Goal: Answer question/provide support

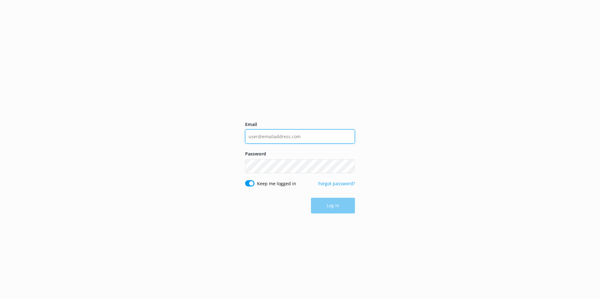
type input "julie.park2@kiwirail.co.nz"
click at [329, 209] on div "Log in" at bounding box center [300, 206] width 110 height 16
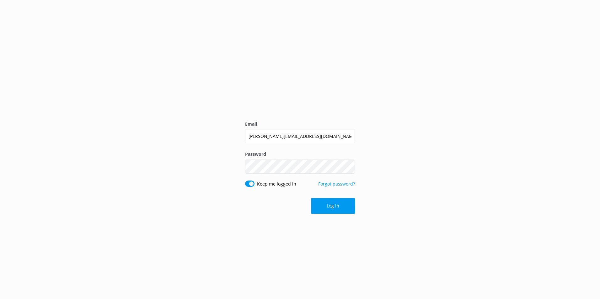
click at [323, 205] on button "Log in" at bounding box center [333, 206] width 44 height 16
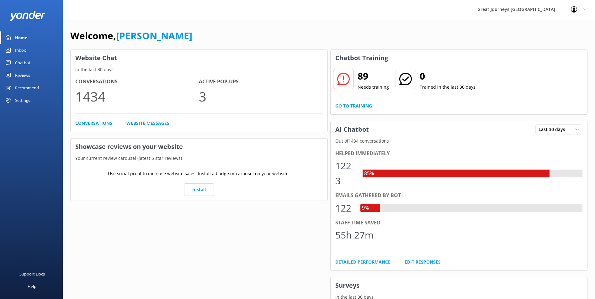
click at [22, 62] on div "Chatbot" at bounding box center [22, 62] width 15 height 13
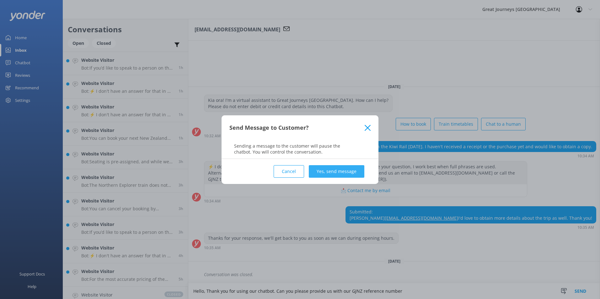
type textarea "Hello, Thank you for using our chatbot. Can you please provide us with our GJNZ…"
click at [337, 173] on button "Yes, send message" at bounding box center [337, 171] width 56 height 13
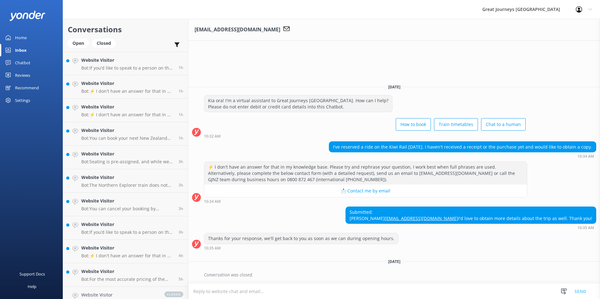
scroll to position [15, 0]
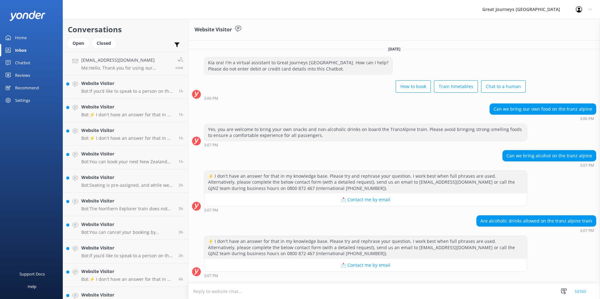
scroll to position [28, 0]
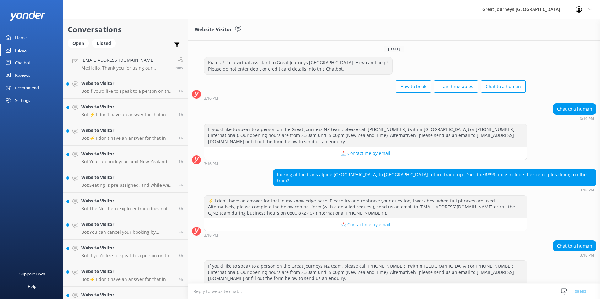
scroll to position [112, 0]
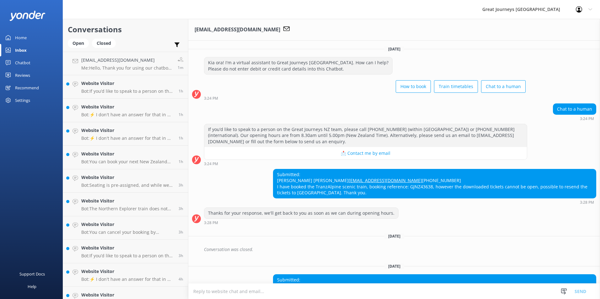
scroll to position [111, 0]
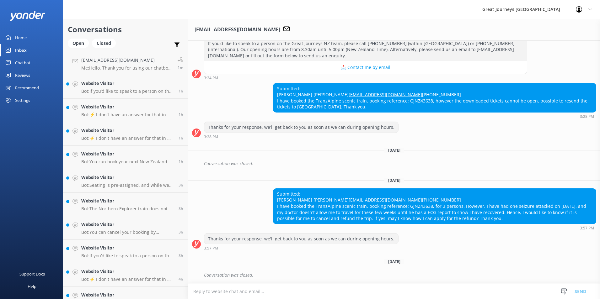
click at [419, 205] on div "Submitted: CHIN LEE KIAN leekianc@yahoo.com.hk +60109730973 I have booked the T…" at bounding box center [434, 206] width 322 height 35
copy div "GJNZ43638"
click at [251, 292] on textarea at bounding box center [393, 291] width 411 height 15
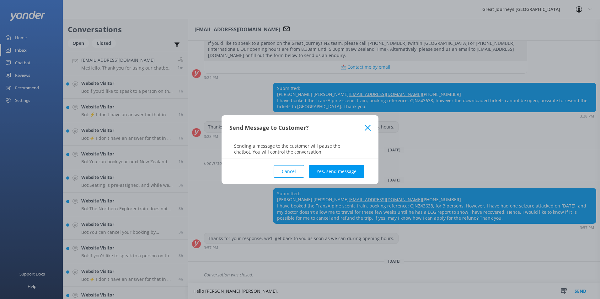
click at [370, 128] on icon at bounding box center [367, 128] width 6 height 6
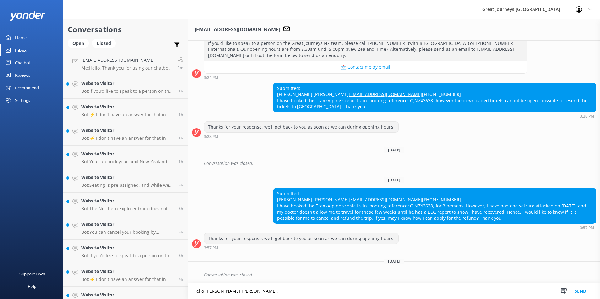
click at [240, 292] on textarea "Hello Chin Lee Kian," at bounding box center [393, 292] width 411 height 16
click at [437, 266] on div "Monday, 4th August Kia ora! I'm a virtual assistant to Great Journeys New Zeala…" at bounding box center [393, 119] width 411 height 329
click at [388, 293] on textarea "Hello Chin Lee Kian, thank you for using our chatbot. i am sorry to hear that. …" at bounding box center [393, 292] width 411 height 16
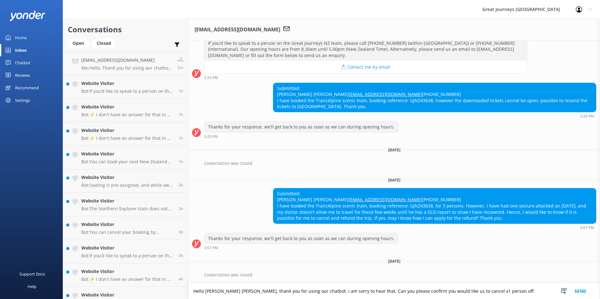
paste textarea "GJNZ43638"
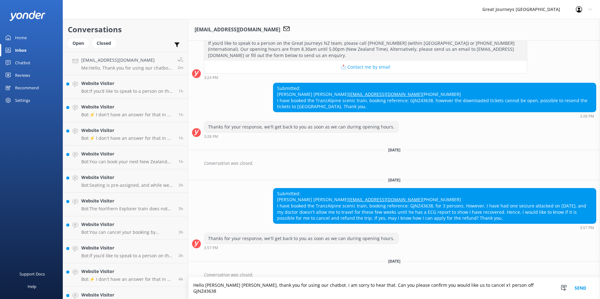
type textarea "Hello [PERSON_NAME] [PERSON_NAME], thank you for using our chatbot. i am sorry …"
click at [581, 289] on button "Send" at bounding box center [580, 289] width 24 height 22
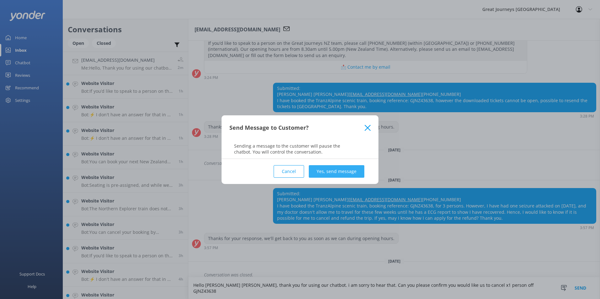
click at [337, 170] on button "Yes, send message" at bounding box center [337, 171] width 56 height 13
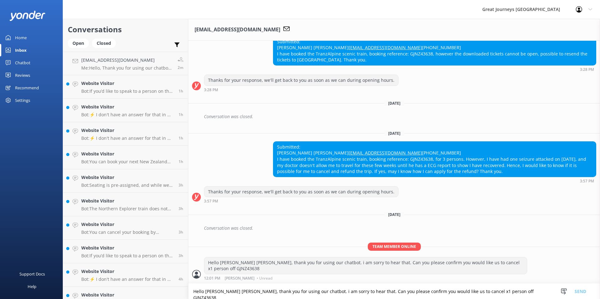
scroll to position [157, 0]
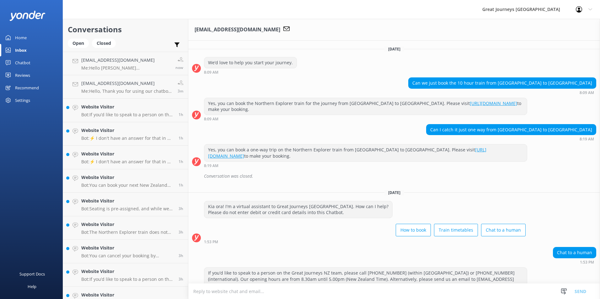
scroll to position [407, 0]
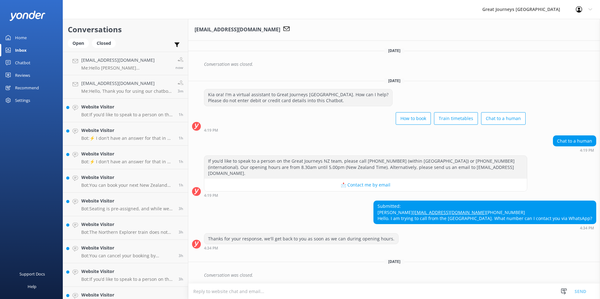
click at [308, 290] on textarea at bounding box center [393, 291] width 411 height 15
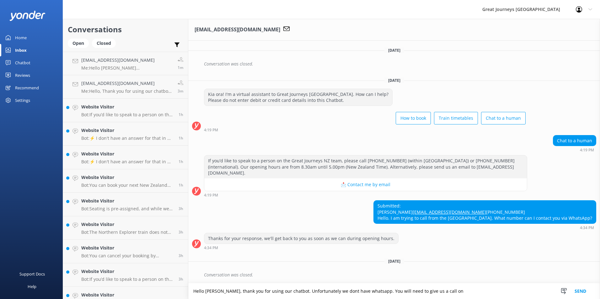
click at [452, 291] on textarea "Hello Lorraine, thank you for using our chatbot. Unfortunately we dont have wha…" at bounding box center [393, 292] width 411 height 16
click at [461, 291] on textarea "Hello Lorraine, thank you for using our chatbot. Unfortunately we dont have wha…" at bounding box center [393, 292] width 411 height 16
click at [452, 293] on textarea "Hello Lorraine, thank you for using our chatbot. Unfortunately we dont have wha…" at bounding box center [393, 292] width 411 height 16
paste textarea "Within NZ: 0800 872 467 Int: +64 3 341 2698"
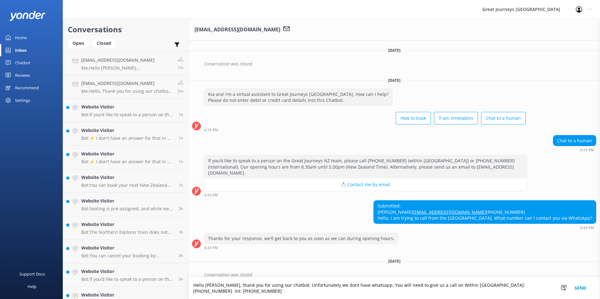
click at [438, 291] on textarea "Hello Lorraine, thank you for using our chatbot. Unfortunately we dont have wha…" at bounding box center [393, 289] width 411 height 22
type textarea "Hello [PERSON_NAME], thank you for using our chatbot. Unfortunately we dont hav…"
click at [580, 292] on button "Send" at bounding box center [580, 289] width 24 height 22
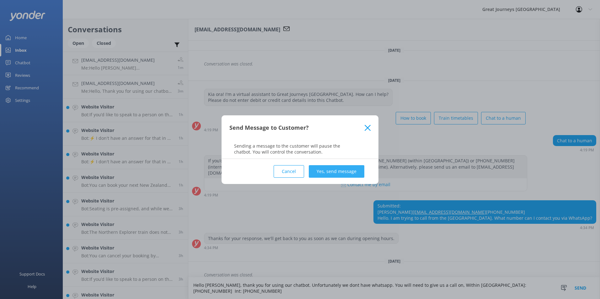
click at [334, 171] on button "Yes, send message" at bounding box center [337, 171] width 56 height 13
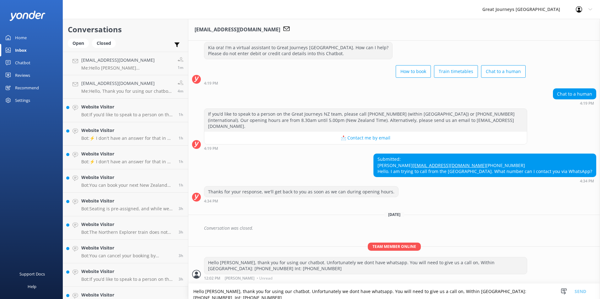
scroll to position [454, 0]
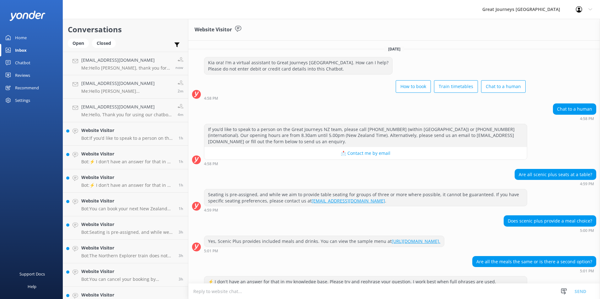
scroll to position [74, 0]
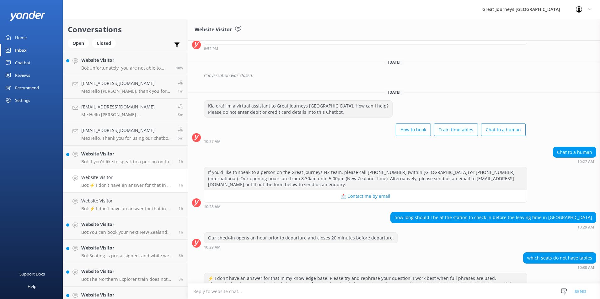
scroll to position [150, 0]
